Goal: Information Seeking & Learning: Check status

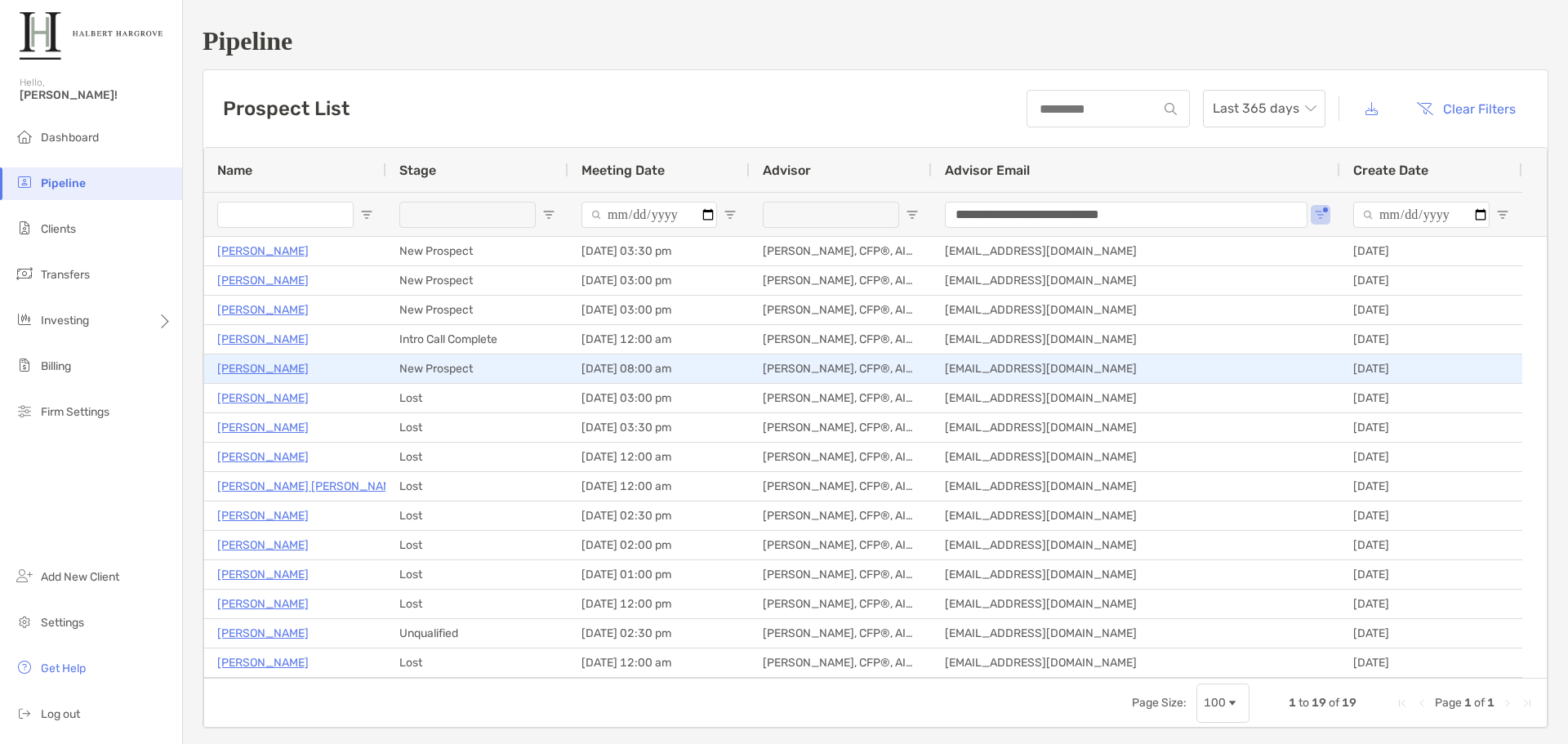
click at [263, 367] on p "[PERSON_NAME]" at bounding box center [263, 368] width 91 height 20
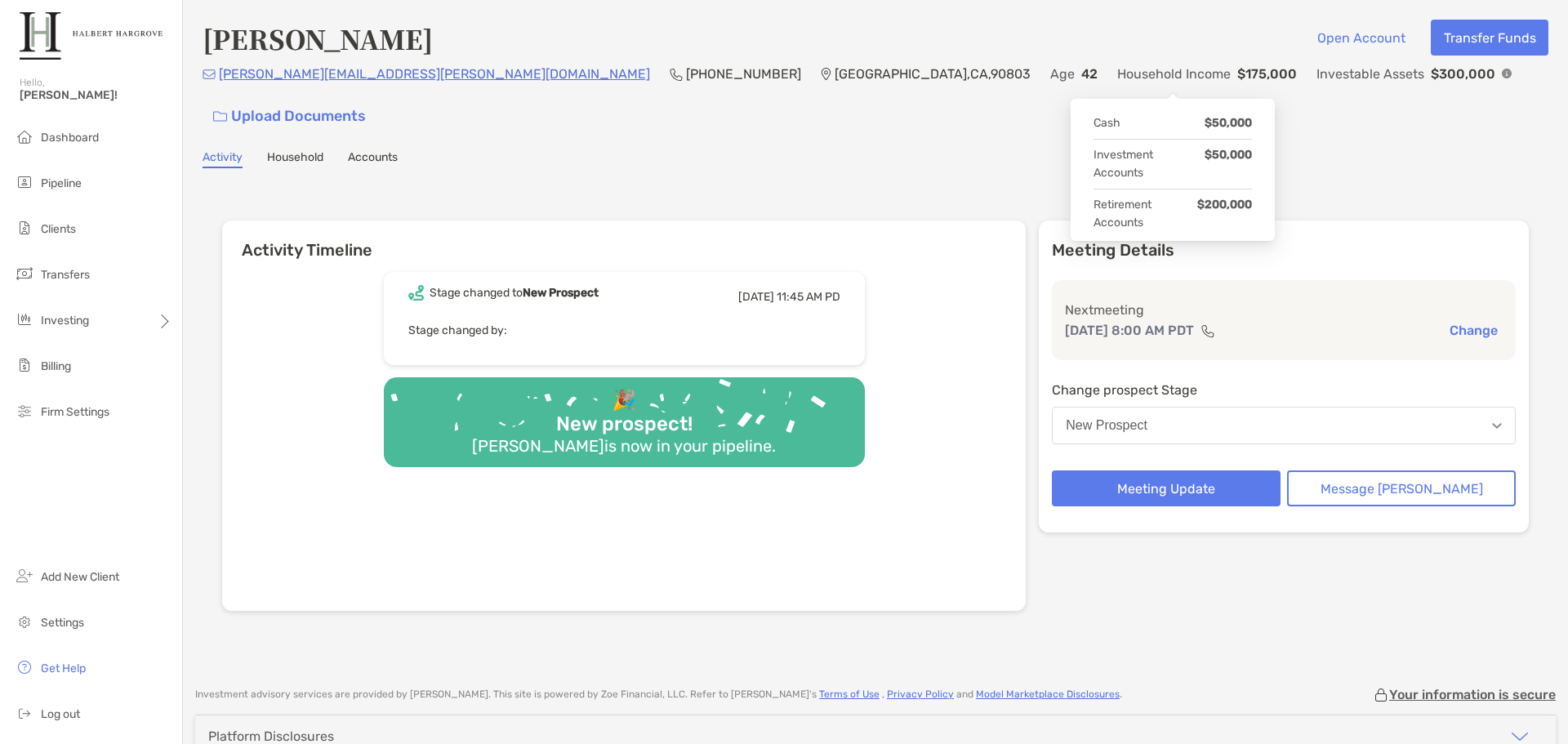
click at [1501, 78] on img at bounding box center [1506, 73] width 10 height 10
drag, startPoint x: 1185, startPoint y: 205, endPoint x: 1256, endPoint y: 205, distance: 71.0
click at [1256, 205] on div "Cash $50,000 Investment Accounts $50,000 Retirement Accounts $200,000" at bounding box center [1172, 169] width 191 height 132
click at [852, 142] on div "[PERSON_NAME] Open Account Transfer Funds [PERSON_NAME][EMAIL_ADDRESS][PERSON_N…" at bounding box center [874, 335] width 1384 height 670
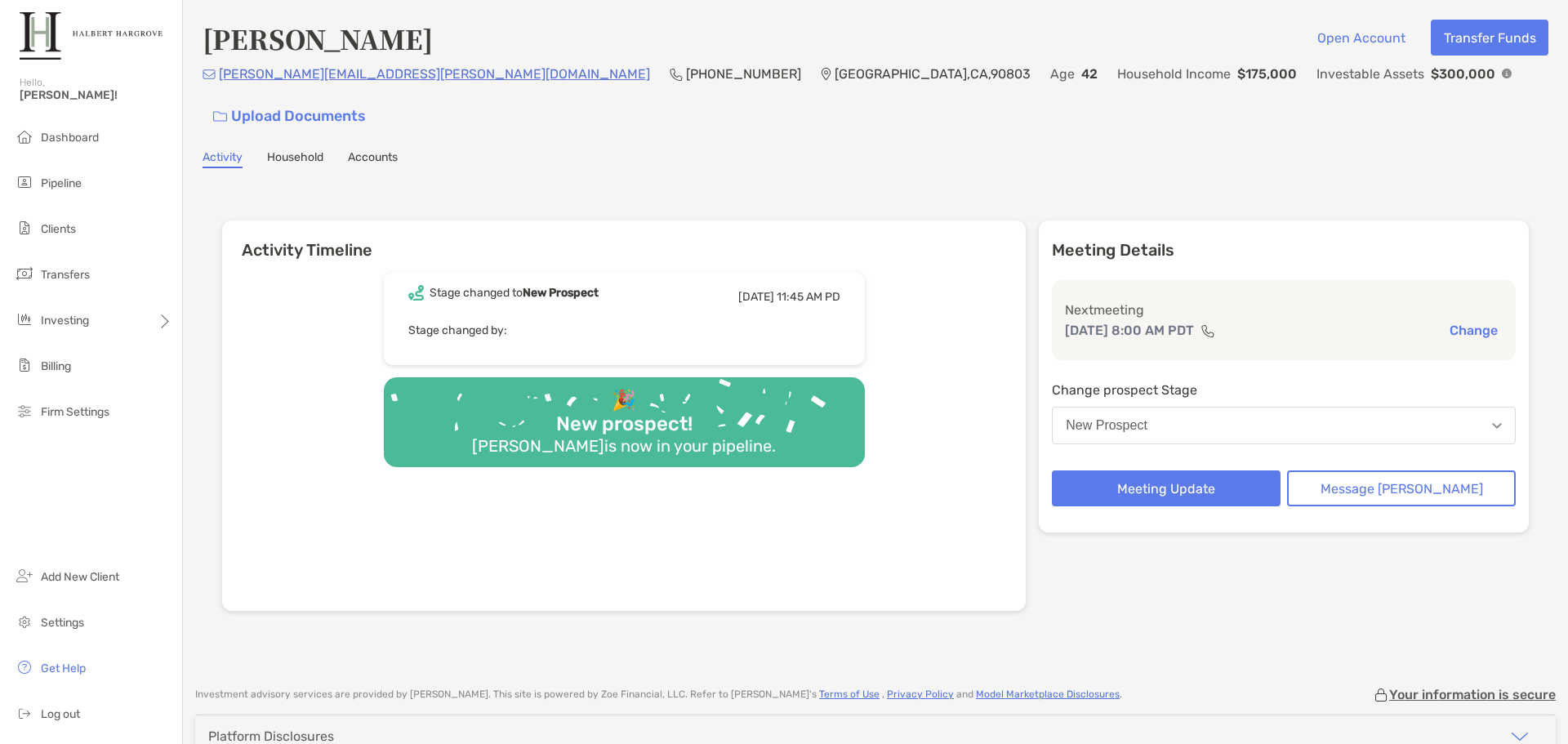
click at [1501, 74] on figure at bounding box center [1506, 74] width 10 height 15
click at [532, 103] on div "[PERSON_NAME] Open Account Transfer Funds [PERSON_NAME][EMAIL_ADDRESS][PERSON_N…" at bounding box center [874, 335] width 1384 height 670
click at [307, 150] on link "Household" at bounding box center [295, 159] width 56 height 18
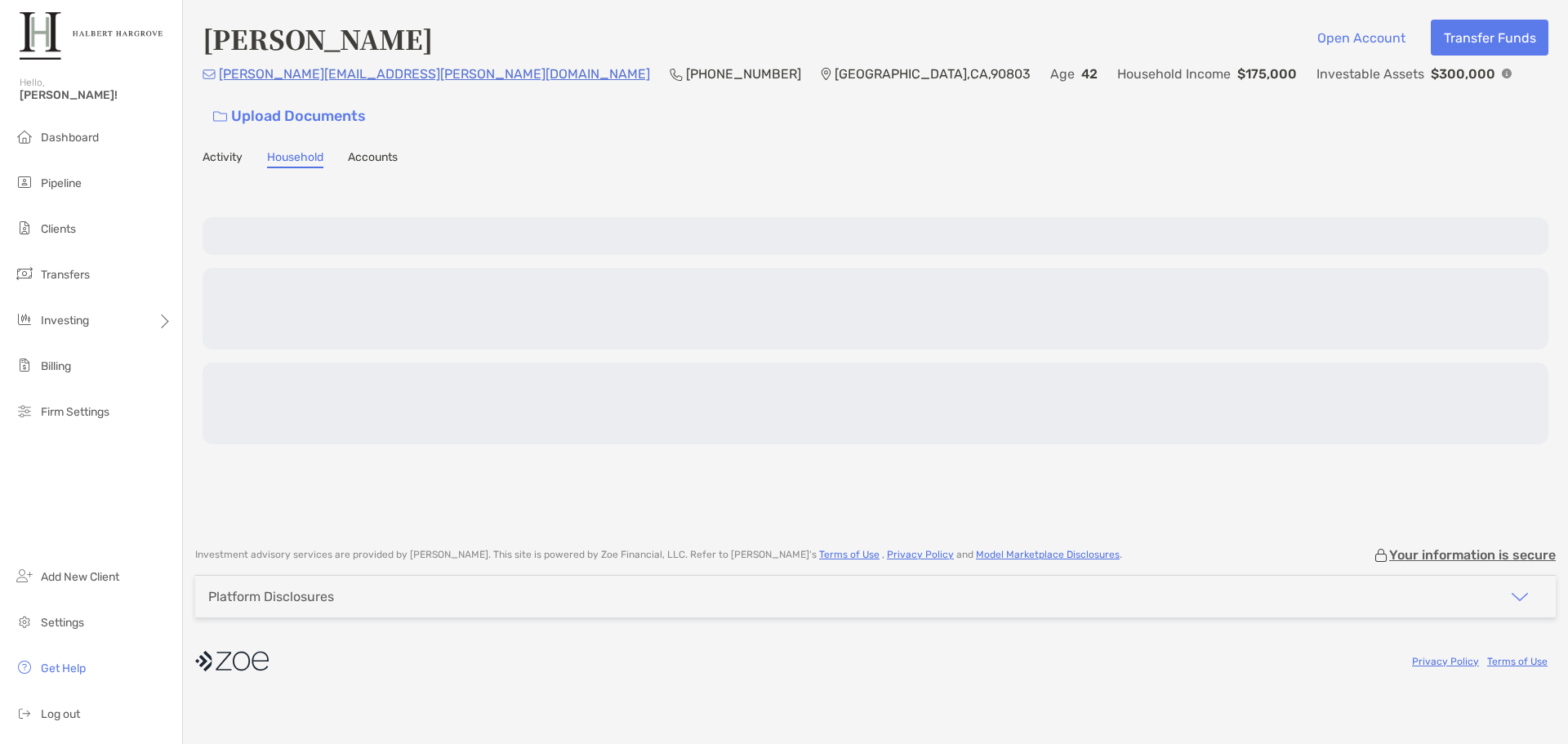
click at [360, 150] on link "Accounts" at bounding box center [373, 159] width 49 height 18
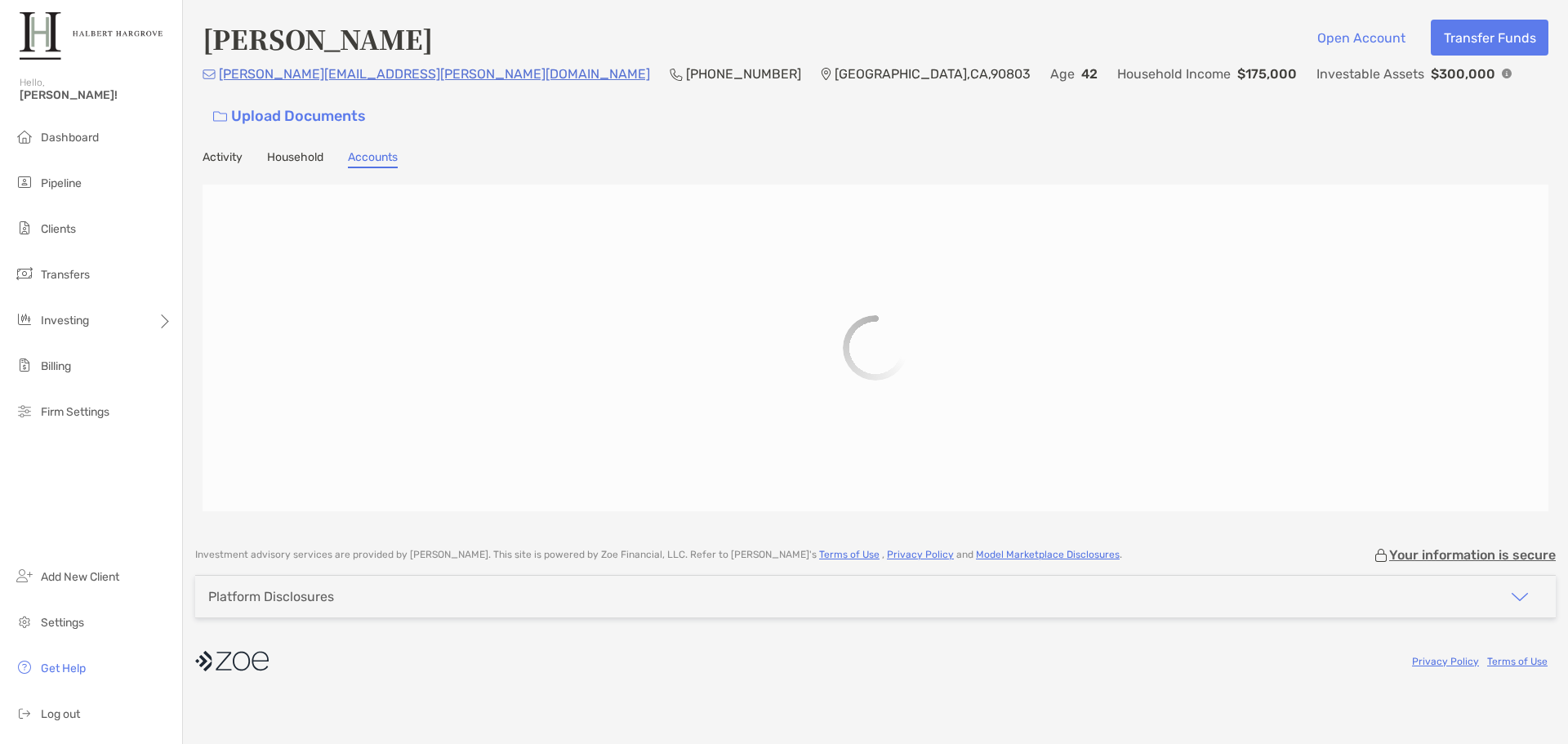
click at [250, 150] on div "Activity Household Accounts" at bounding box center [875, 159] width 1345 height 18
click at [242, 150] on link "Activity" at bounding box center [223, 159] width 40 height 18
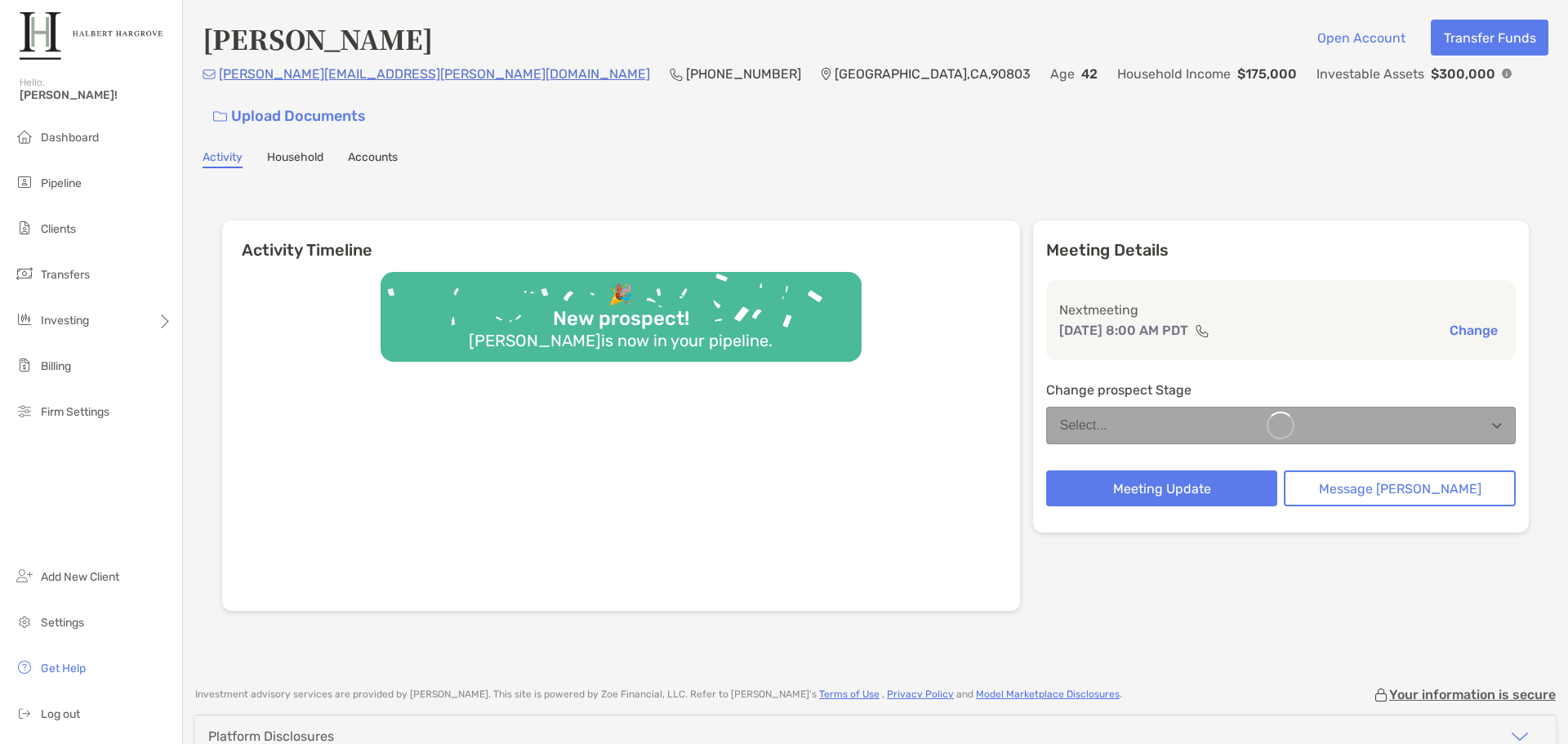
click at [526, 109] on div "[PERSON_NAME] Open Account Transfer Funds [PERSON_NAME][EMAIL_ADDRESS][PERSON_N…" at bounding box center [874, 335] width 1384 height 670
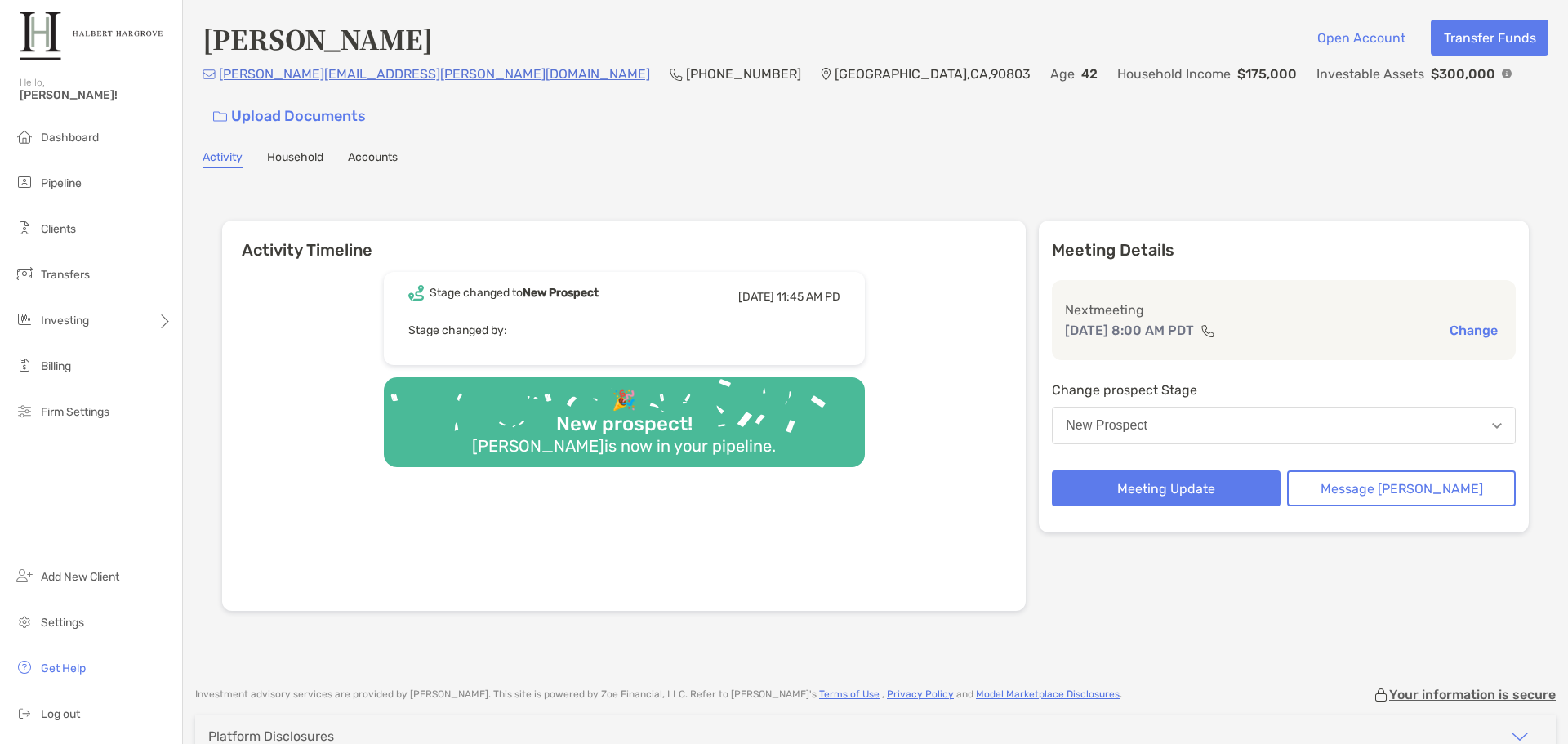
click at [1277, 205] on div "Activity Timeline Stage changed to [GEOGRAPHIC_DATA] [DATE] 11:45 AM PD Stage c…" at bounding box center [874, 418] width 1306 height 427
click at [1285, 185] on div "Activity Timeline Stage changed to [GEOGRAPHIC_DATA] [DATE] 11:45 AM PD Stage c…" at bounding box center [875, 418] width 1345 height 466
click at [785, 205] on div "Activity Timeline Stage changed to [GEOGRAPHIC_DATA] [DATE] 11:45 AM PD Stage c…" at bounding box center [874, 418] width 1306 height 427
drag, startPoint x: 910, startPoint y: 86, endPoint x: 992, endPoint y: 94, distance: 82.4
click at [992, 94] on div "[PERSON_NAME][EMAIL_ADDRESS][PERSON_NAME][DOMAIN_NAME] (720) 470-[GEOGRAPHIC_DA…" at bounding box center [875, 99] width 1345 height 70
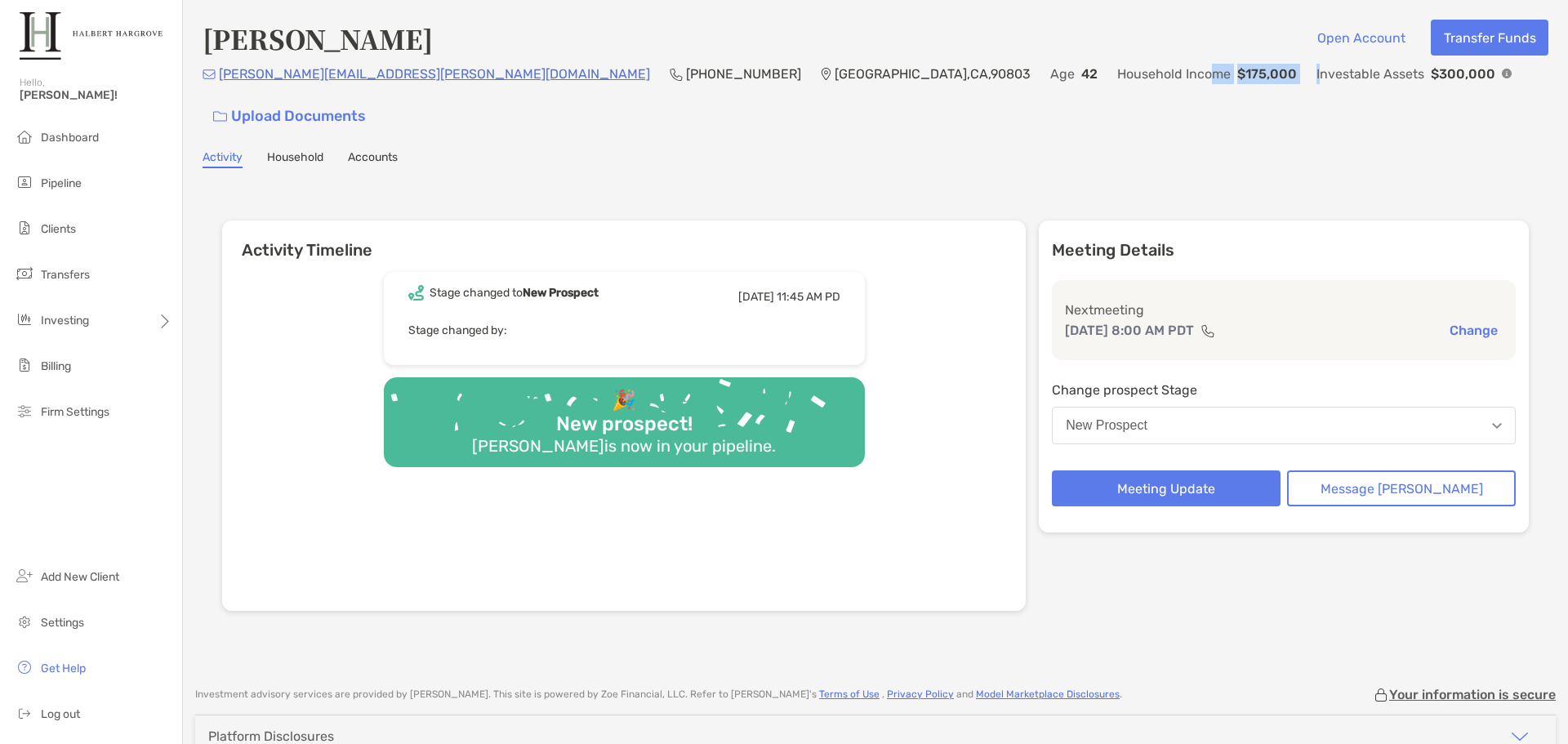
click at [1316, 84] on div "Investable Assets $300,000" at bounding box center [1413, 73] width 195 height 20
click at [1146, 145] on div "[PERSON_NAME] Open Account Transfer Funds [PERSON_NAME][EMAIL_ADDRESS][PERSON_N…" at bounding box center [874, 335] width 1384 height 670
click at [857, 111] on div "[PERSON_NAME] Open Account Transfer Funds [PERSON_NAME][EMAIL_ADDRESS][PERSON_N…" at bounding box center [874, 335] width 1384 height 670
click at [906, 150] on div "Activity Household Accounts" at bounding box center [875, 159] width 1345 height 18
drag, startPoint x: 458, startPoint y: 44, endPoint x: 206, endPoint y: 42, distance: 252.0
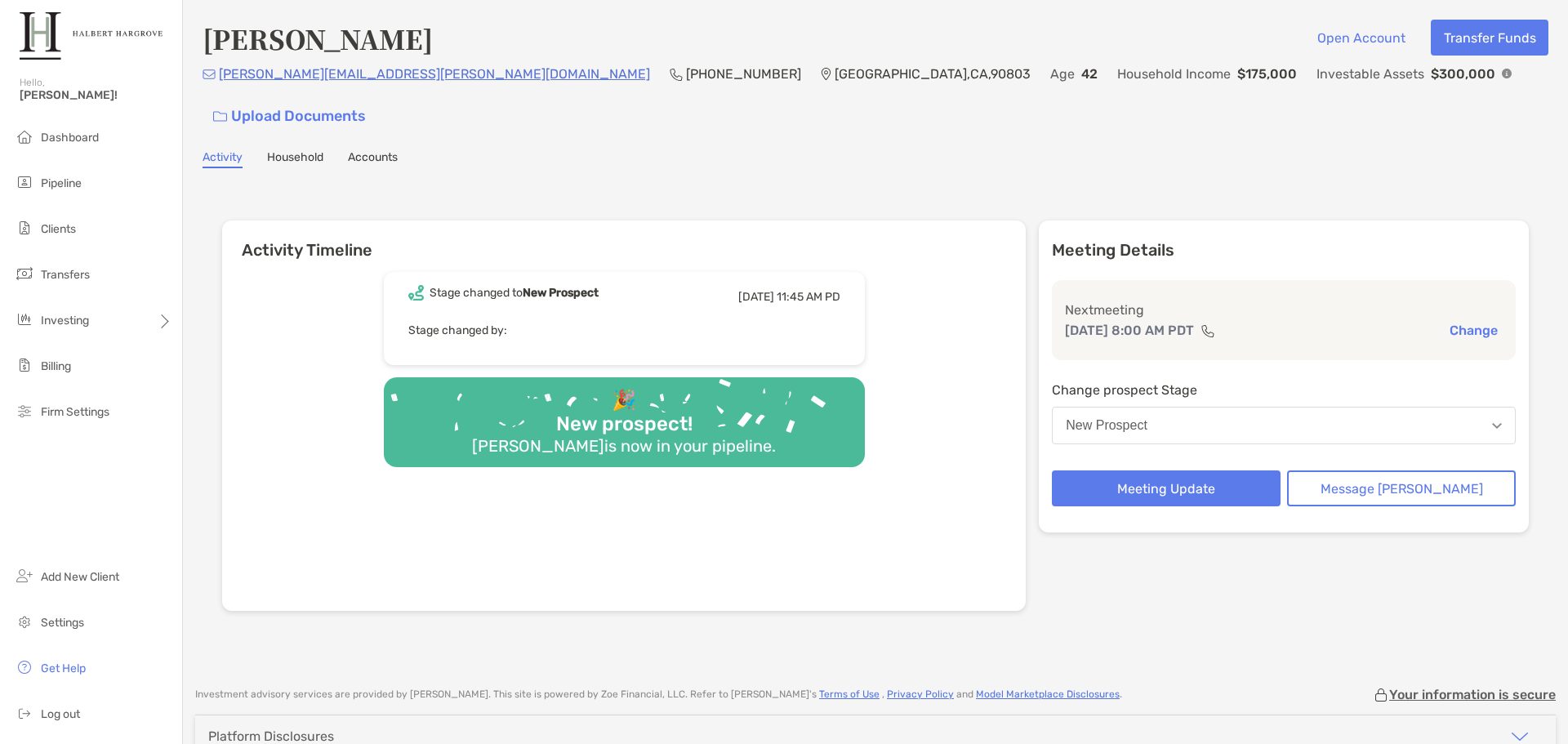
click at [206, 42] on div "[PERSON_NAME] Open Account Transfer Funds" at bounding box center [875, 38] width 1345 height 37
click at [1073, 144] on div "[PERSON_NAME] Open Account Transfer Funds [PERSON_NAME][EMAIL_ADDRESS][PERSON_N…" at bounding box center [874, 335] width 1384 height 670
click at [1501, 78] on img at bounding box center [1506, 73] width 10 height 10
click at [897, 185] on div "Activity Timeline Stage changed to [GEOGRAPHIC_DATA] [DATE] 11:45 AM PD Stage c…" at bounding box center [875, 418] width 1345 height 466
click at [1293, 590] on div "Activity Timeline Stage changed to [GEOGRAPHIC_DATA] [DATE] 11:45 AM PD Stage c…" at bounding box center [874, 418] width 1306 height 427
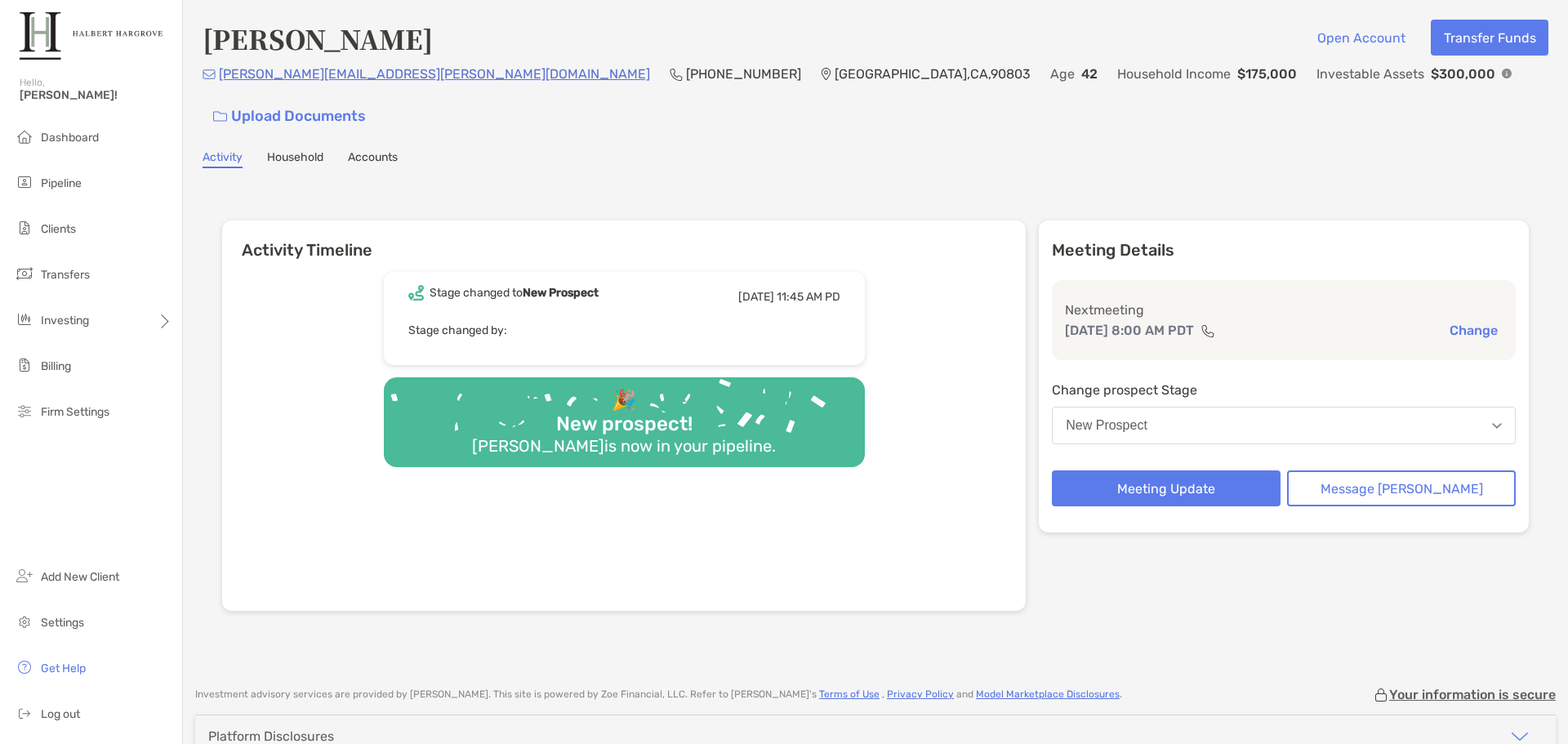
click at [950, 142] on div "[PERSON_NAME] Open Account Transfer Funds [PERSON_NAME][EMAIL_ADDRESS][PERSON_N…" at bounding box center [874, 335] width 1384 height 670
click at [970, 147] on div "[PERSON_NAME] Open Account Transfer Funds [PERSON_NAME][EMAIL_ADDRESS][PERSON_N…" at bounding box center [874, 335] width 1384 height 670
click at [1173, 36] on div "[PERSON_NAME] Open Account Transfer Funds" at bounding box center [875, 38] width 1345 height 37
click at [1299, 141] on div "[PERSON_NAME] Open Account Transfer Funds [PERSON_NAME][EMAIL_ADDRESS][PERSON_N…" at bounding box center [874, 335] width 1384 height 670
click at [1062, 715] on div "Platform Disclosures" at bounding box center [875, 736] width 1361 height 42
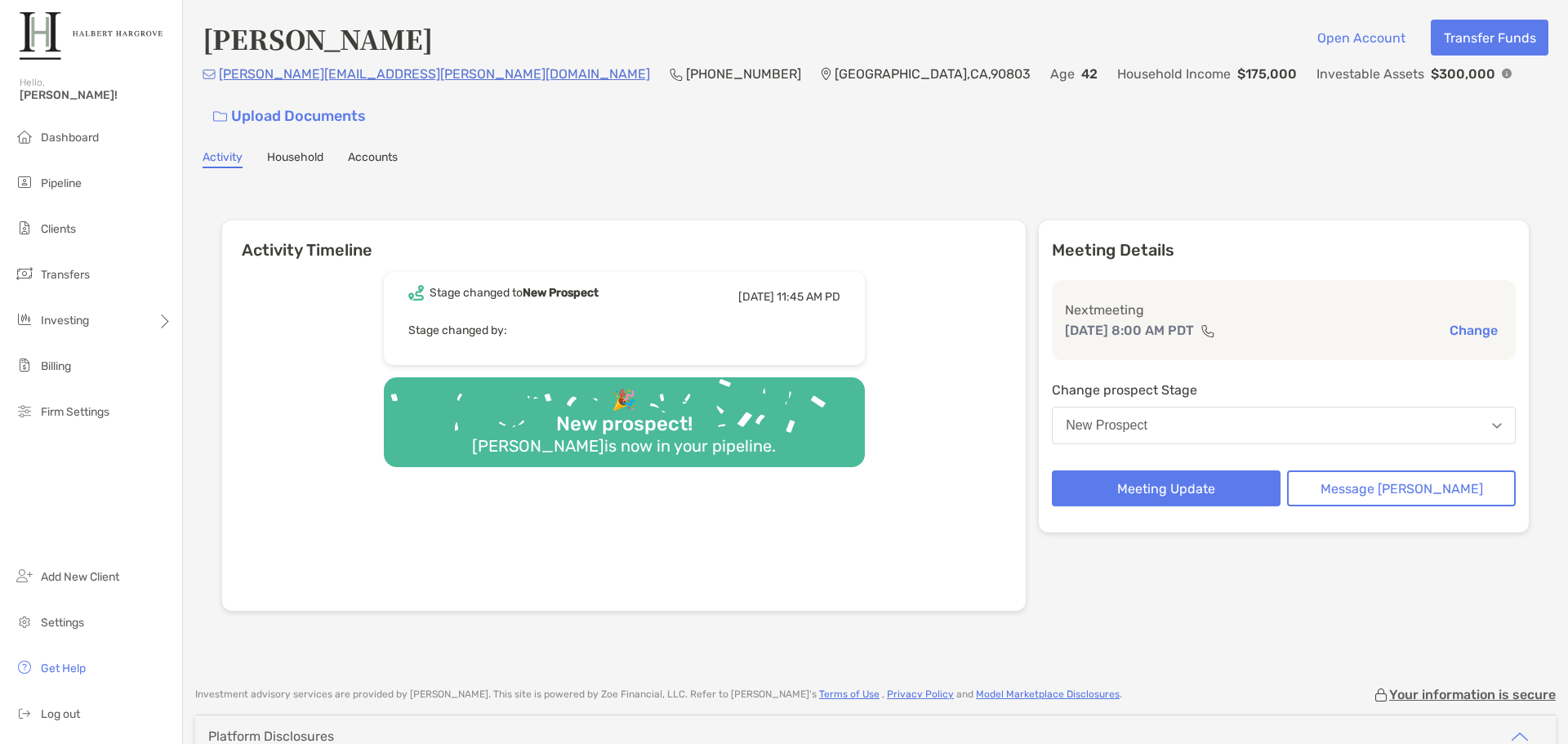
click at [1153, 594] on div "Activity Timeline Stage changed to [GEOGRAPHIC_DATA] [DATE] 11:45 AM PD Stage c…" at bounding box center [874, 418] width 1306 height 427
click at [1166, 185] on div "Activity Timeline Stage changed to [GEOGRAPHIC_DATA] [DATE] 11:45 AM PD Stage c…" at bounding box center [875, 418] width 1345 height 466
click at [1066, 648] on div "[PERSON_NAME] Open Account Transfer Funds [PERSON_NAME][EMAIL_ADDRESS][PERSON_N…" at bounding box center [874, 372] width 1384 height 744
click at [1163, 37] on div "[PERSON_NAME] Open Account Transfer Funds" at bounding box center [875, 38] width 1345 height 37
click at [1103, 138] on div "[PERSON_NAME] Open Account Transfer Funds [PERSON_NAME][EMAIL_ADDRESS][PERSON_N…" at bounding box center [874, 335] width 1384 height 670
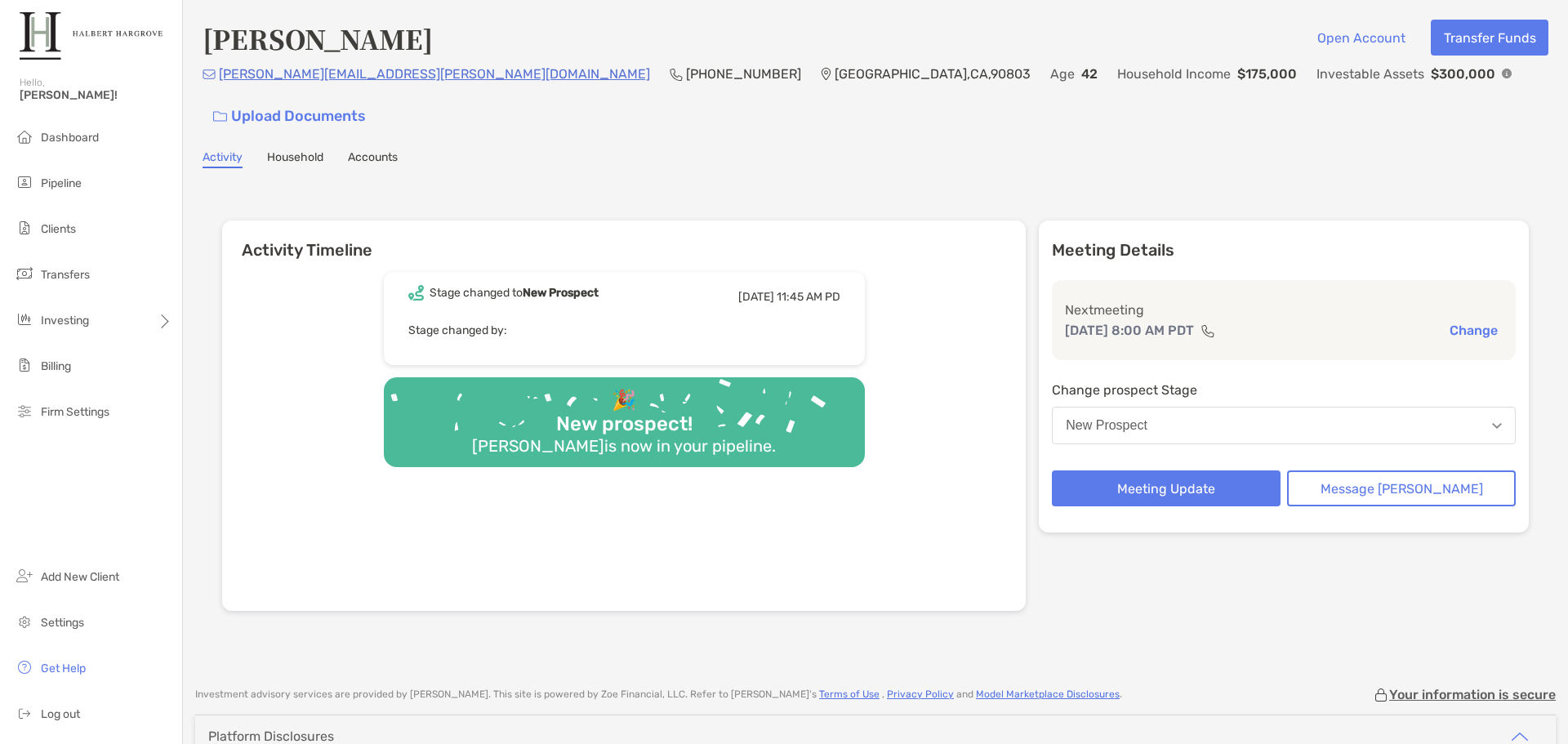
click at [839, 107] on div "[PERSON_NAME] Open Account Transfer Funds [PERSON_NAME][EMAIL_ADDRESS][PERSON_N…" at bounding box center [874, 335] width 1384 height 670
click at [1022, 144] on div "[PERSON_NAME] Open Account Transfer Funds [PERSON_NAME][EMAIL_ADDRESS][PERSON_N…" at bounding box center [874, 335] width 1384 height 670
click at [1118, 609] on div "Activity Timeline Stage changed to [GEOGRAPHIC_DATA] [DATE] 11:45 AM PD Stage c…" at bounding box center [875, 418] width 1345 height 466
click at [1284, 638] on div "[PERSON_NAME] Open Account Transfer Funds [PERSON_NAME][EMAIL_ADDRESS][PERSON_N…" at bounding box center [874, 372] width 1384 height 744
